Goal: Task Accomplishment & Management: Complete application form

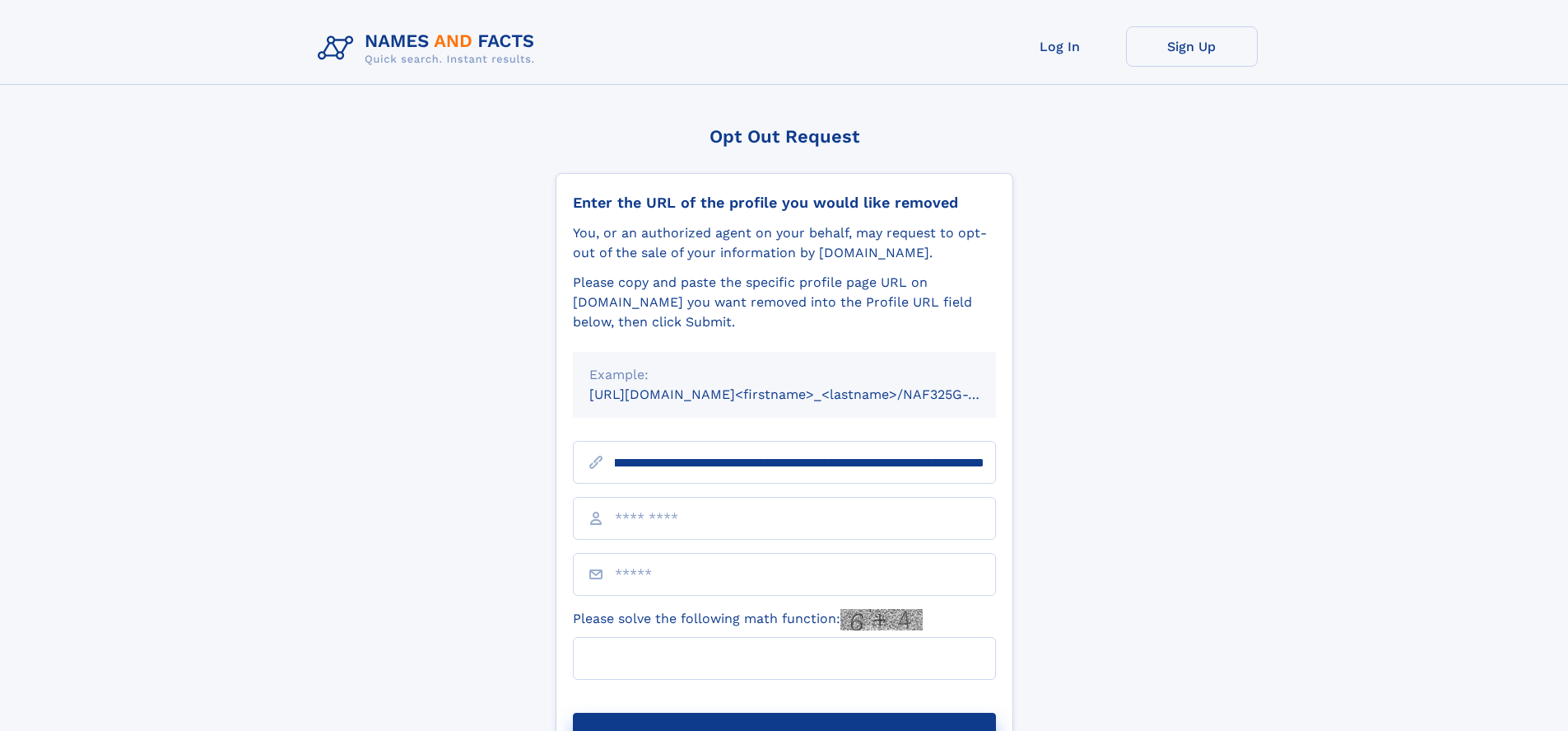
scroll to position [0, 210]
type input "**********"
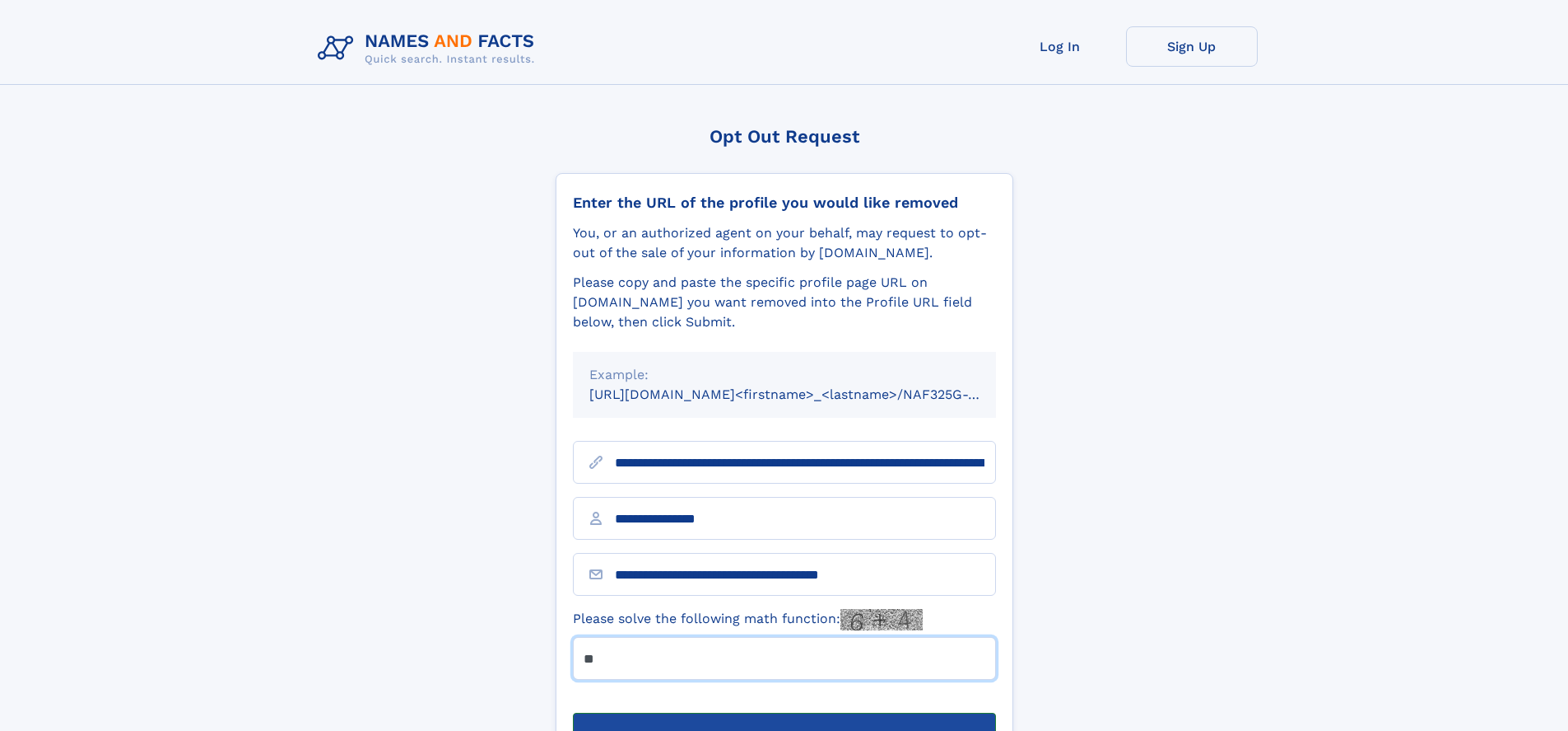
type input "**"
click at [784, 712] on button "Submit Opt Out Request" at bounding box center [784, 738] width 423 height 53
